Goal: Task Accomplishment & Management: Use online tool/utility

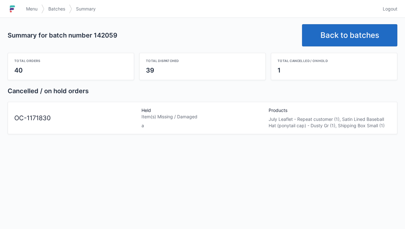
click at [358, 37] on link "Back to batches" at bounding box center [349, 35] width 95 height 22
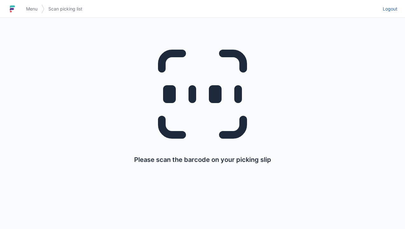
click at [390, 13] on link "Logout" at bounding box center [388, 8] width 18 height 11
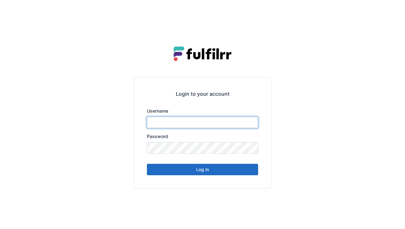
type input "******"
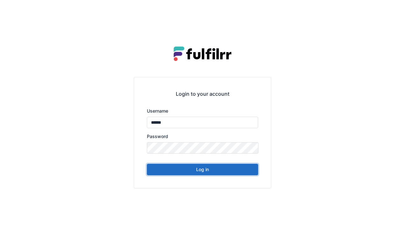
click at [245, 172] on button "Log in" at bounding box center [202, 169] width 111 height 11
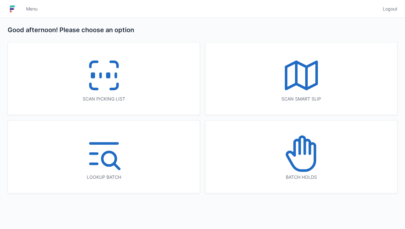
click at [309, 163] on icon at bounding box center [301, 153] width 41 height 41
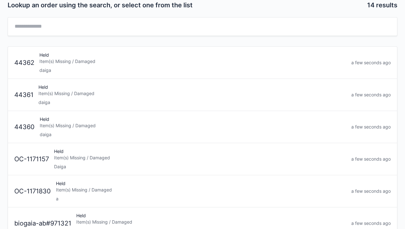
scroll to position [47, 0]
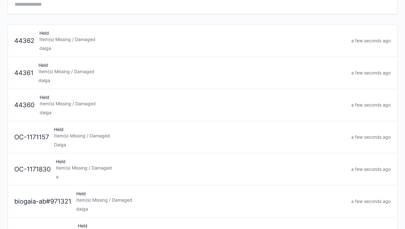
click at [135, 170] on div "Held Item(s) Missing / Damaged a" at bounding box center [200, 169] width 295 height 22
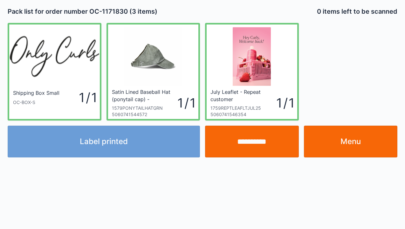
click at [347, 144] on link "Menu" at bounding box center [351, 142] width 94 height 32
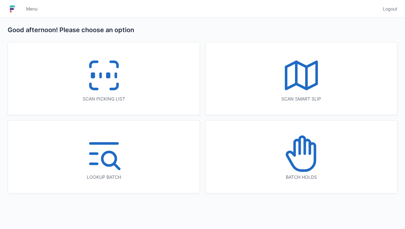
click at [102, 82] on icon at bounding box center [104, 75] width 41 height 41
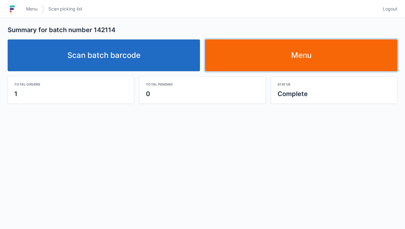
click at [340, 62] on link "Menu" at bounding box center [301, 55] width 192 height 32
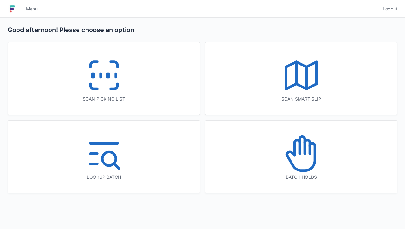
click at [311, 156] on icon at bounding box center [301, 153] width 41 height 41
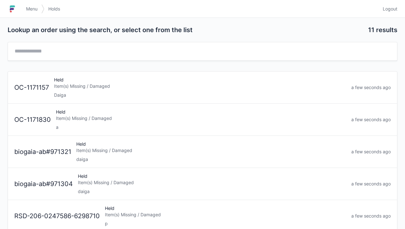
click at [149, 123] on div "Held Item(s) Missing / Damaged a" at bounding box center [200, 120] width 295 height 22
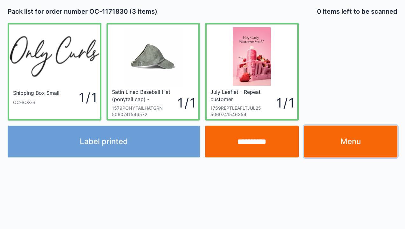
click at [353, 143] on link "Menu" at bounding box center [351, 142] width 94 height 32
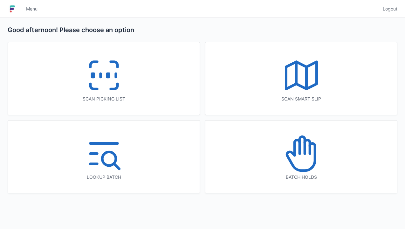
click at [297, 164] on icon at bounding box center [301, 153] width 41 height 41
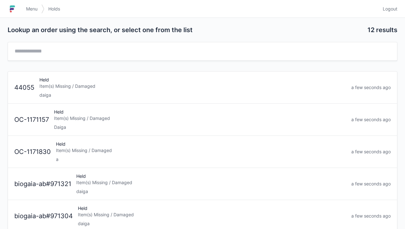
click at [152, 156] on div "a" at bounding box center [201, 159] width 290 height 6
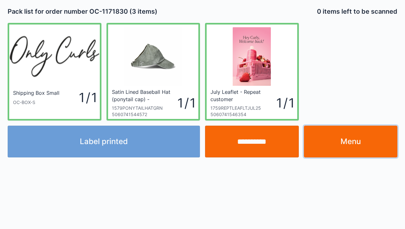
click at [351, 141] on link "Menu" at bounding box center [351, 142] width 94 height 32
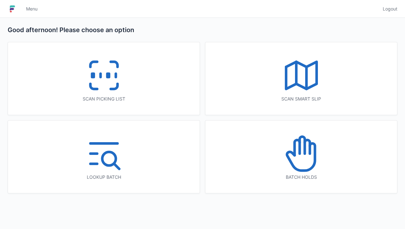
click at [305, 153] on icon at bounding box center [302, 145] width 5 height 17
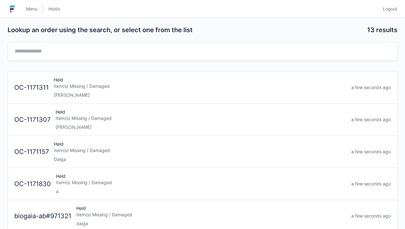
click at [144, 182] on div "Item(s) Missing / Damaged" at bounding box center [201, 182] width 290 height 6
